Goal: Information Seeking & Learning: Understand process/instructions

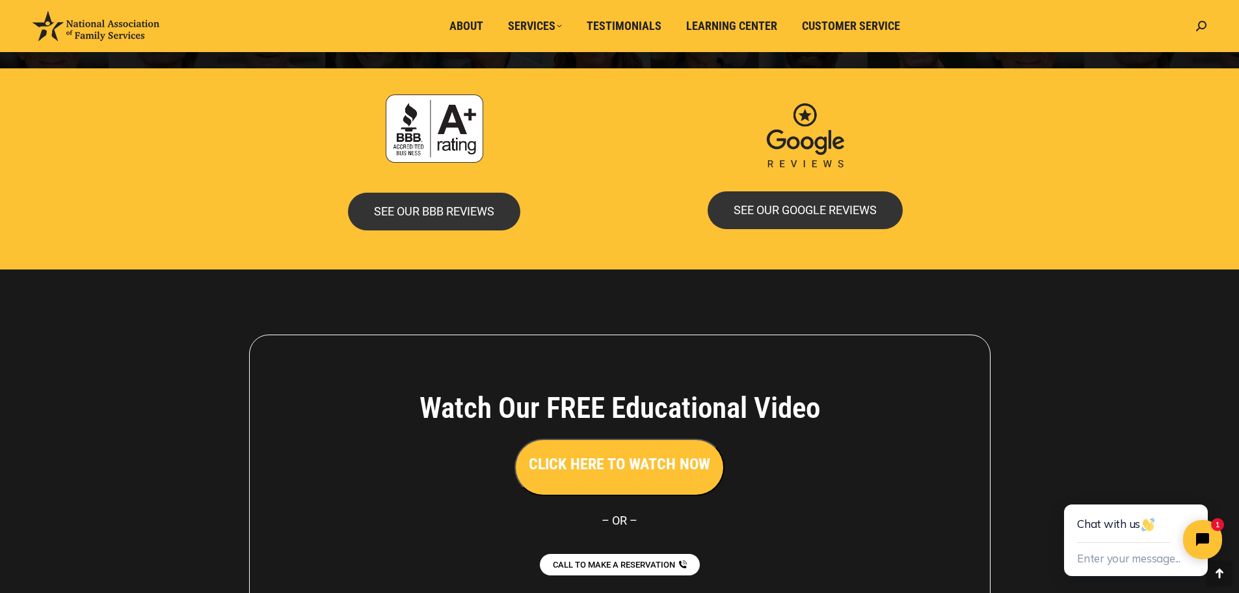
scroll to position [2825, 0]
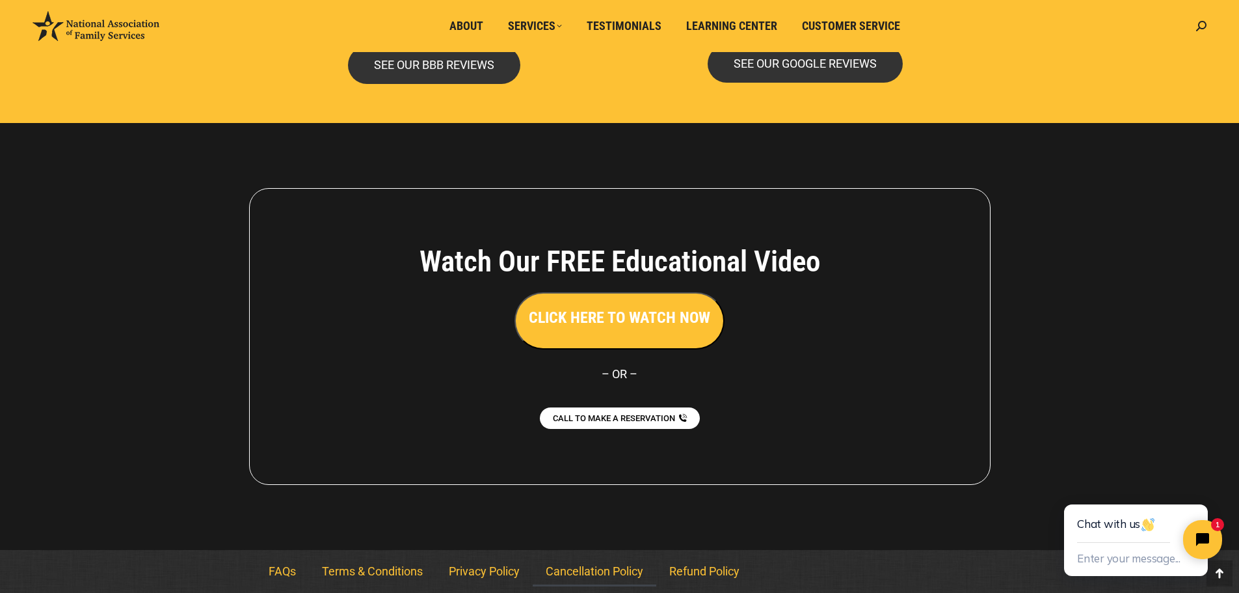
click at [585, 579] on link "Cancellation Policy" at bounding box center [595, 571] width 124 height 30
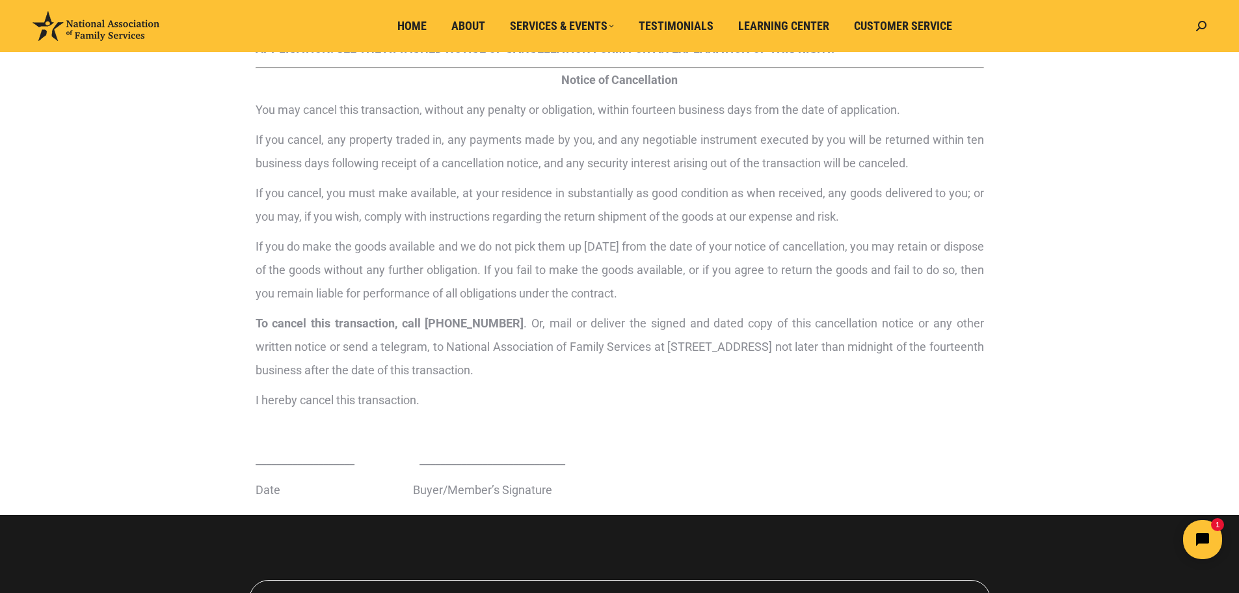
scroll to position [173, 0]
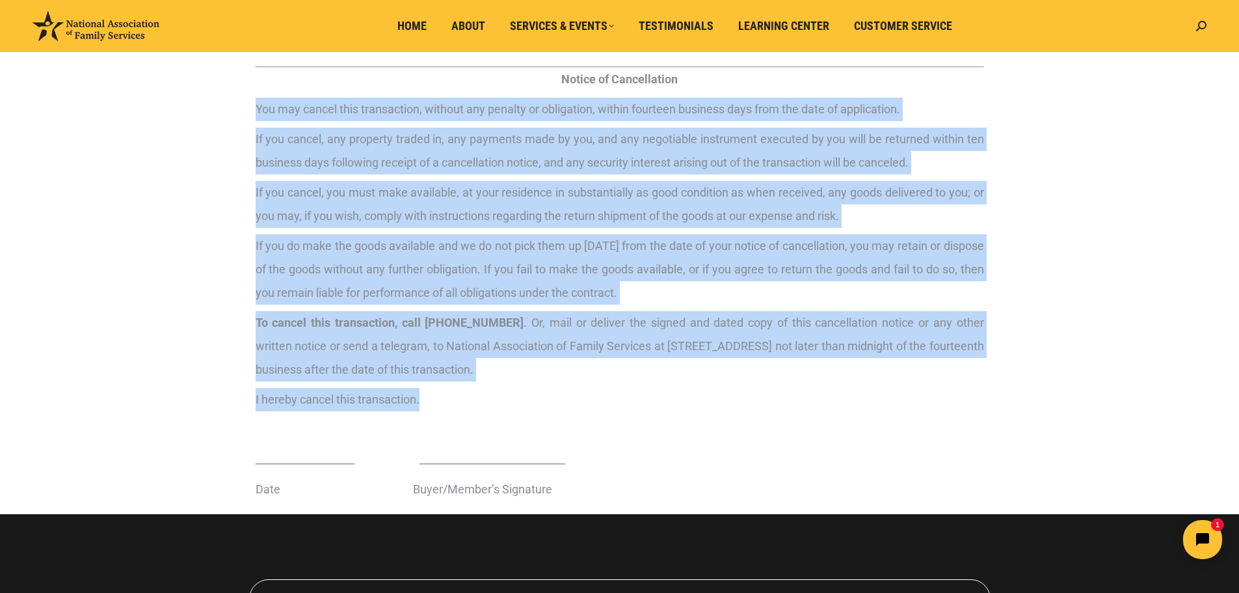
drag, startPoint x: 413, startPoint y: 393, endPoint x: 254, endPoint y: 113, distance: 322.5
click at [254, 113] on div "YOU MAY CANCEL A TRANSACTION AT ANY TIME PRIOR TO MIDNIGHT OF THE FOURTEENTH (1…" at bounding box center [620, 260] width 742 height 507
click at [777, 405] on p "I hereby cancel this transaction." at bounding box center [620, 399] width 729 height 23
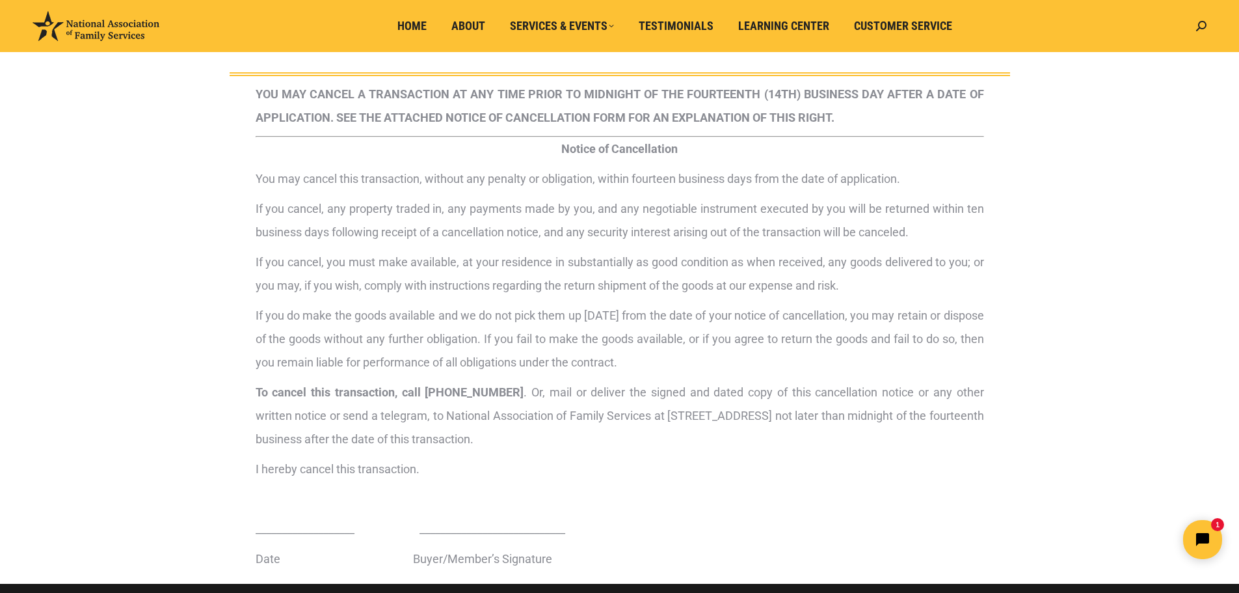
scroll to position [0, 0]
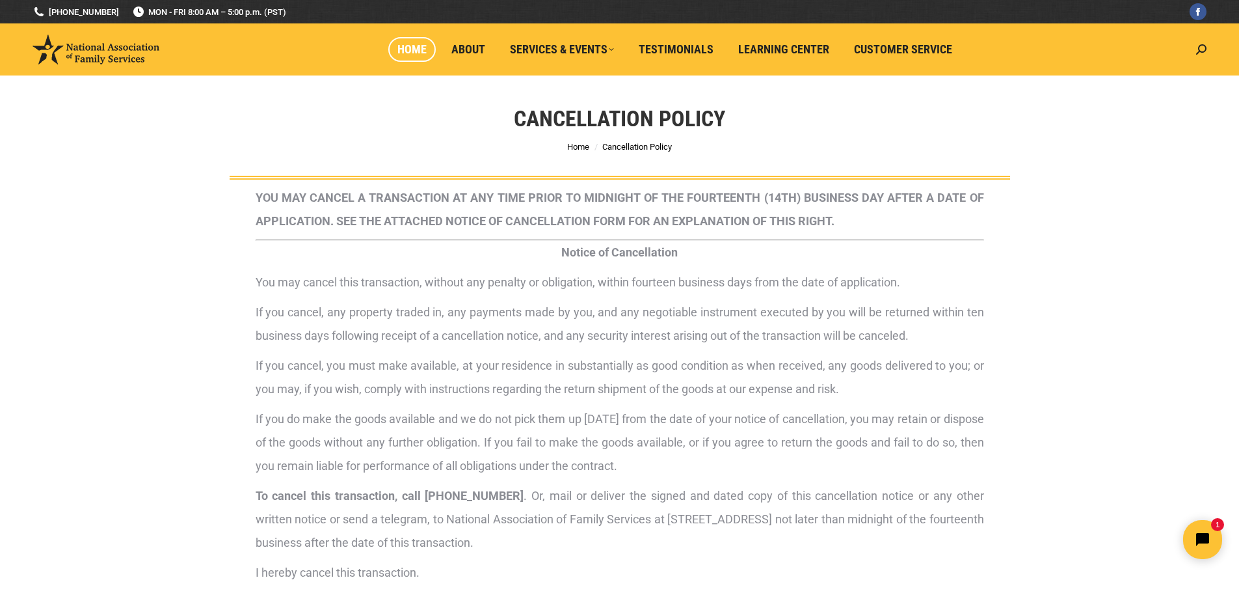
click at [408, 54] on span "Home" at bounding box center [411, 49] width 29 height 14
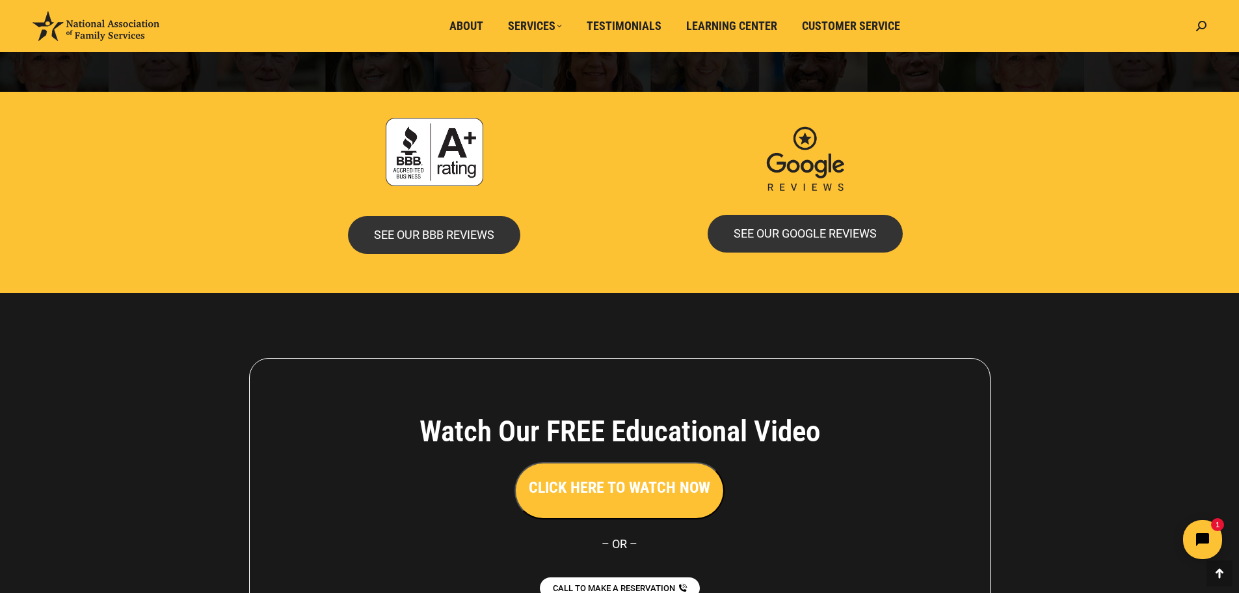
scroll to position [2825, 0]
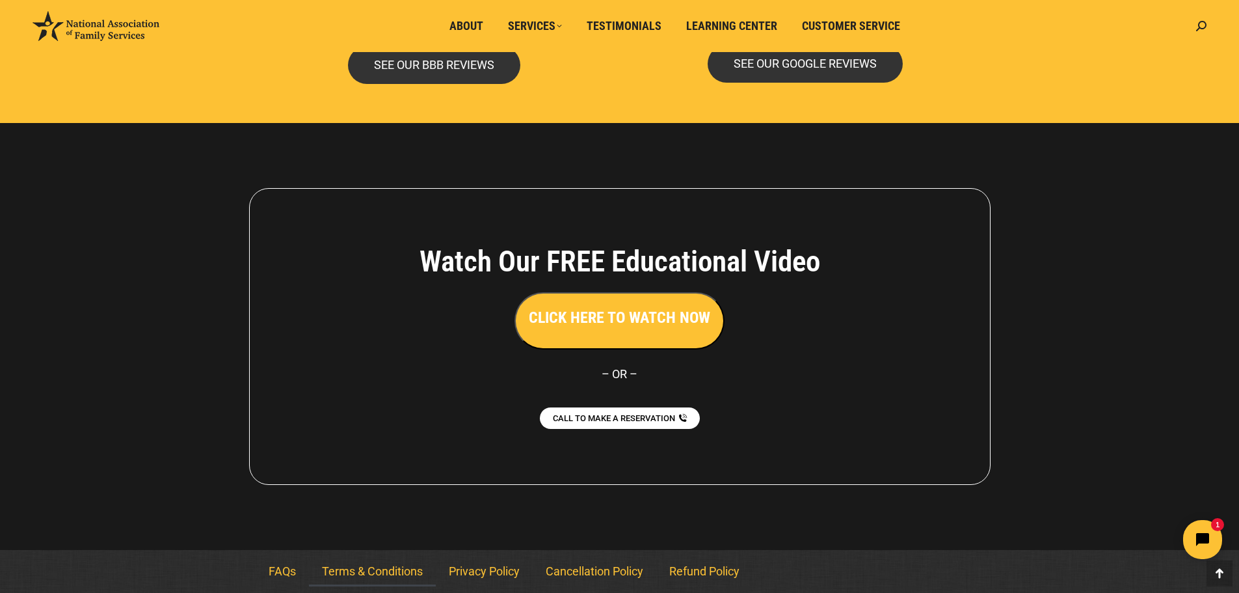
click at [364, 576] on link "Terms & Conditions" at bounding box center [372, 571] width 127 height 30
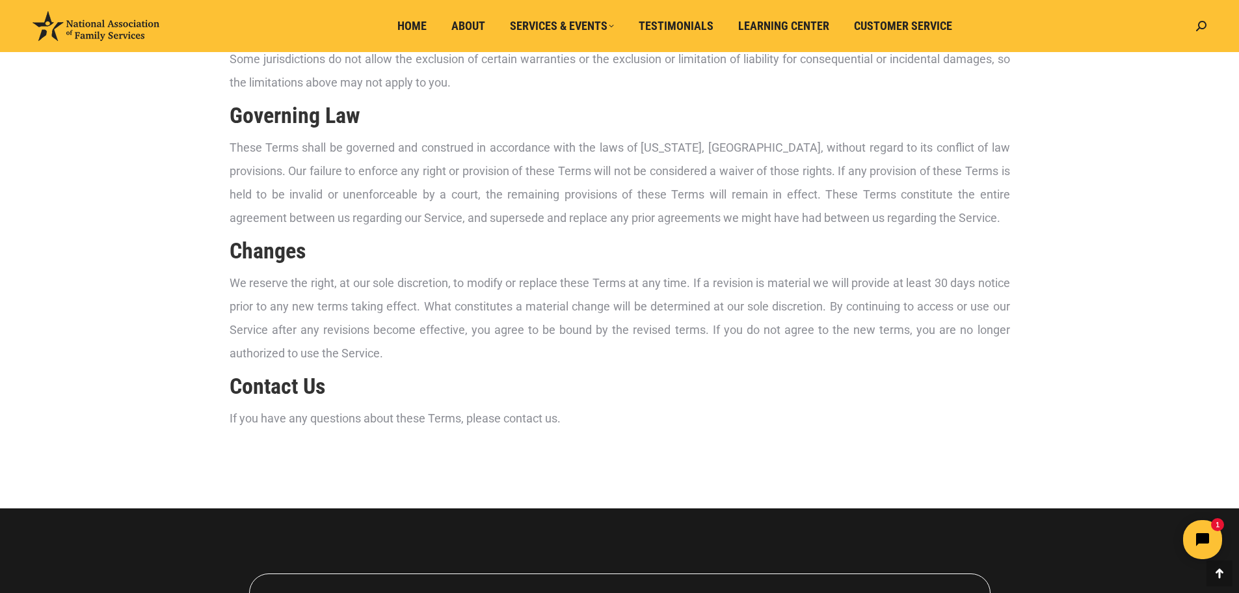
scroll to position [2293, 0]
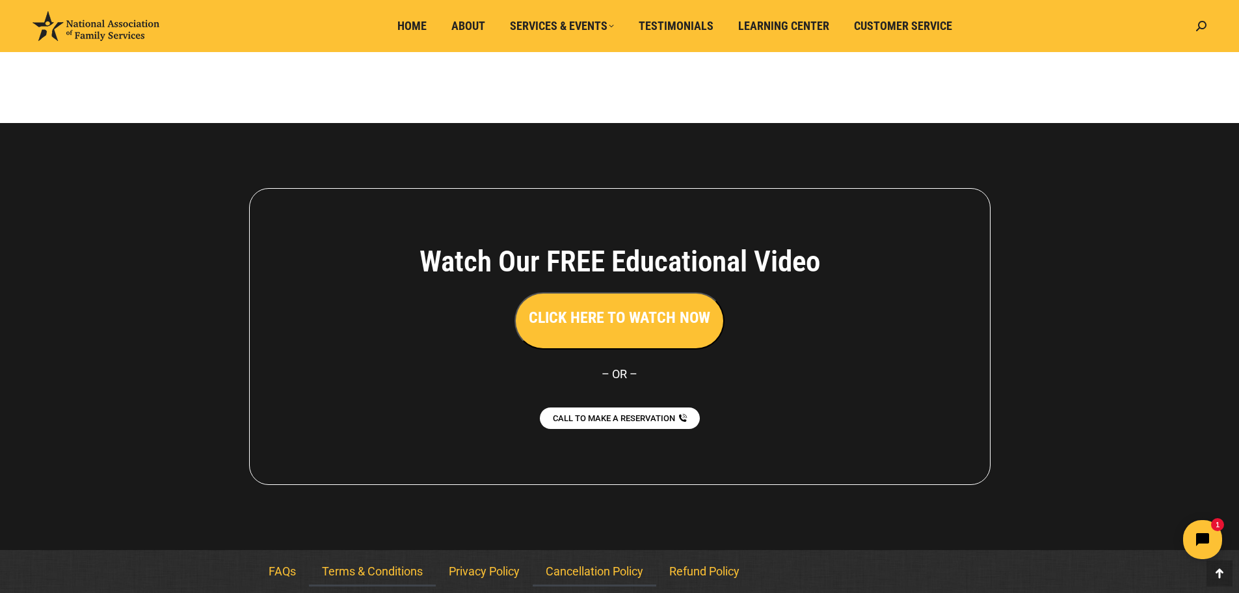
click at [610, 573] on link "Cancellation Policy" at bounding box center [595, 571] width 124 height 30
